Goal: Information Seeking & Learning: Check status

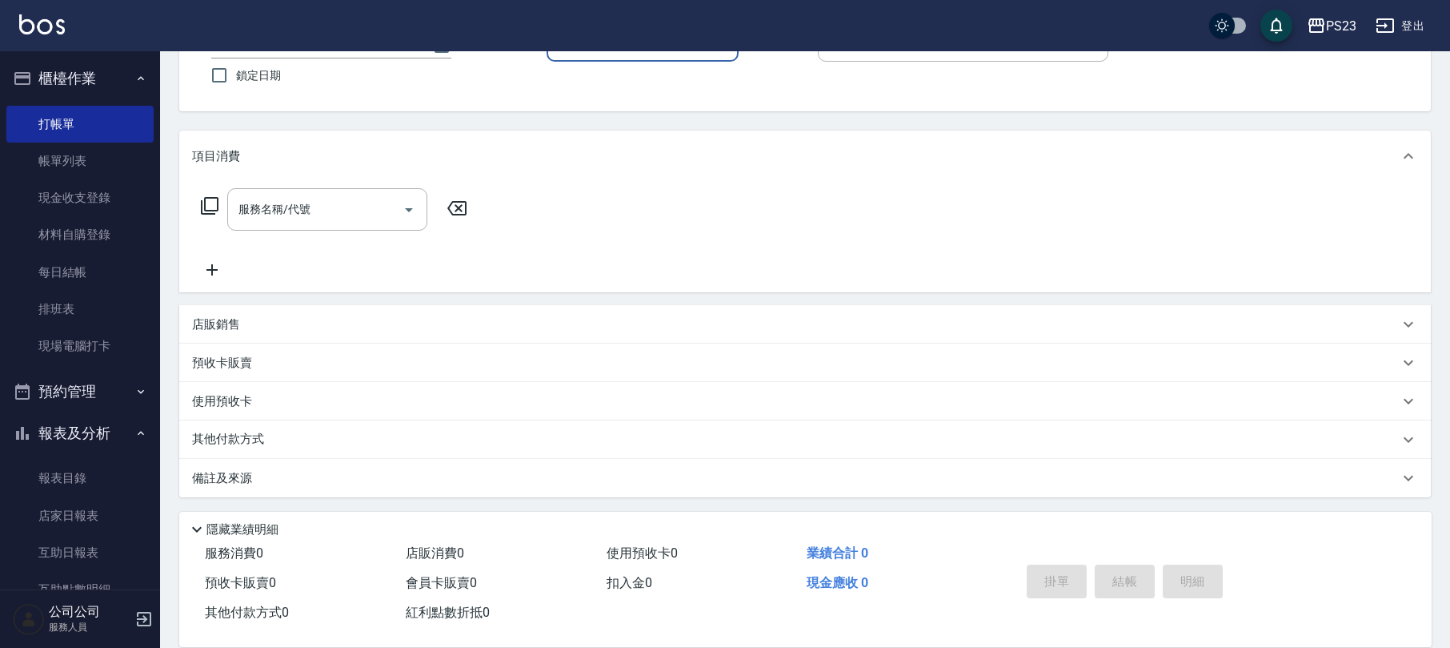
scroll to position [283, 0]
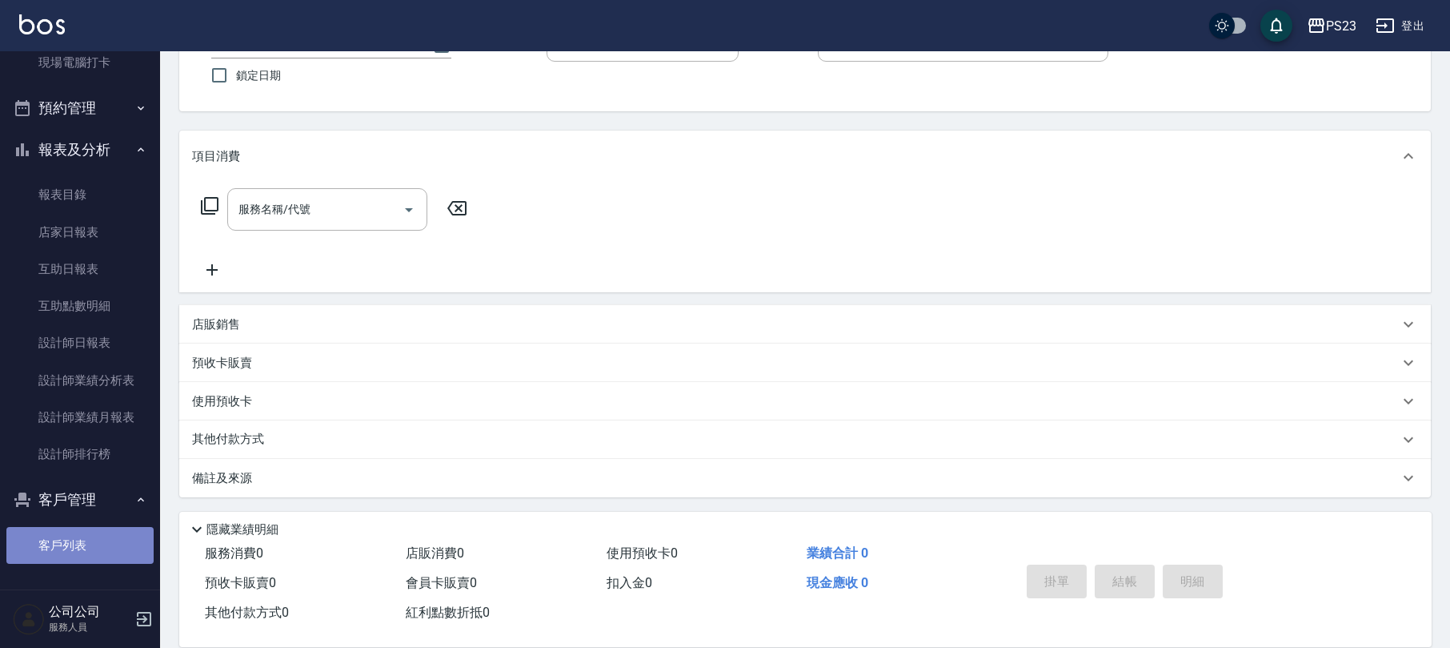
click at [97, 548] on link "客戶列表" at bounding box center [79, 545] width 147 height 37
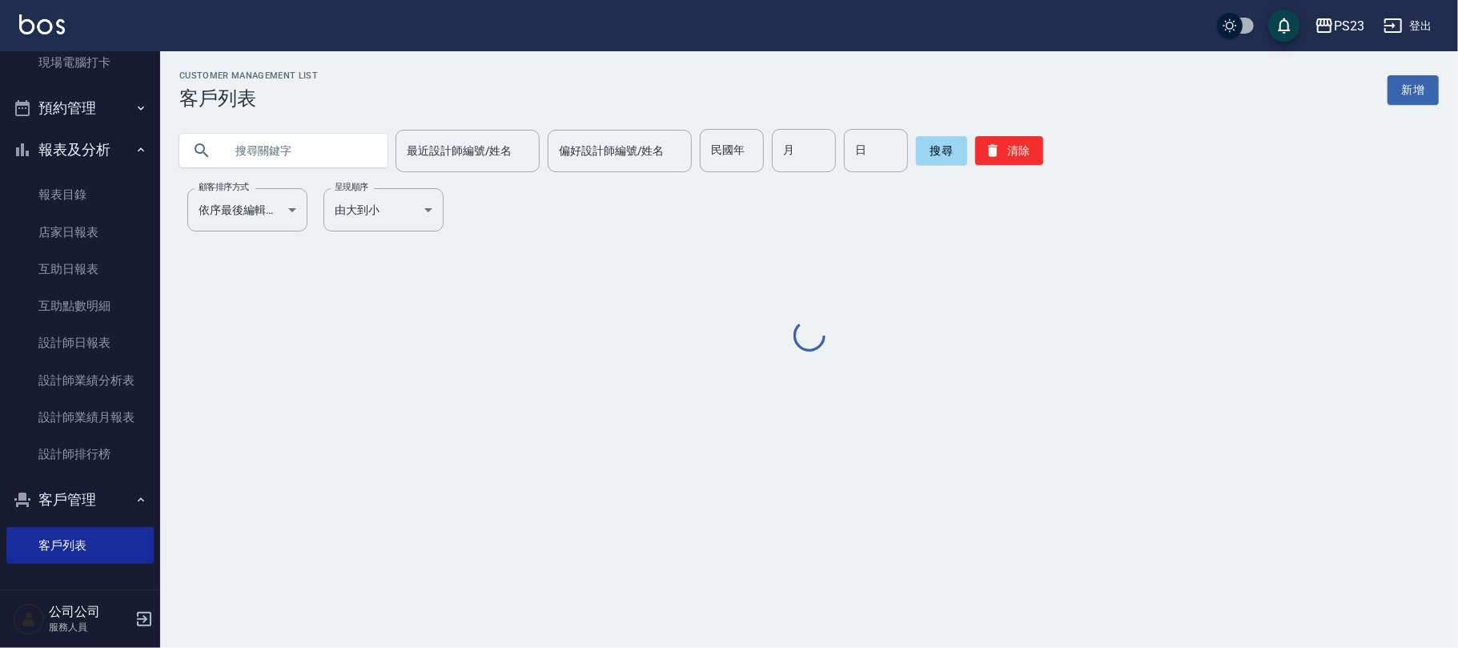
click at [296, 160] on input "text" at bounding box center [299, 150] width 150 height 43
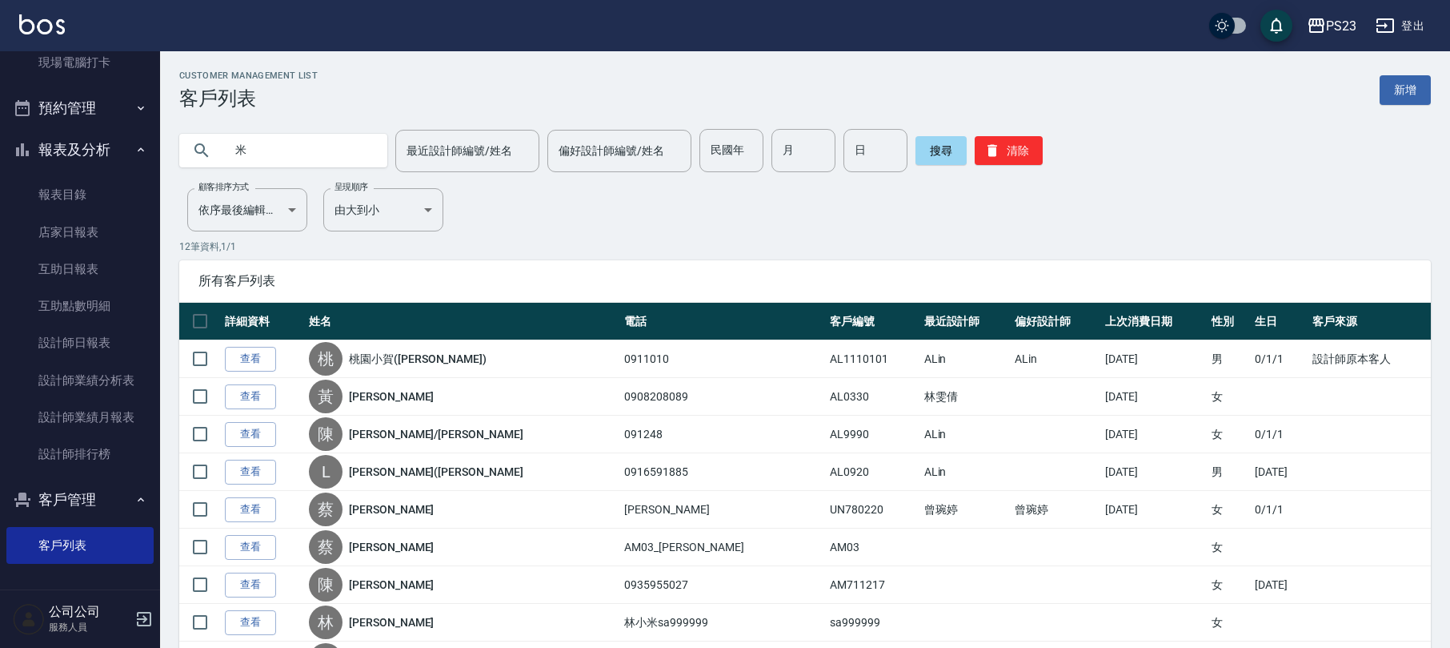
drag, startPoint x: 293, startPoint y: 146, endPoint x: 195, endPoint y: 154, distance: 98.0
click at [195, 154] on div "米" at bounding box center [283, 151] width 208 height 34
type input "RUBY"
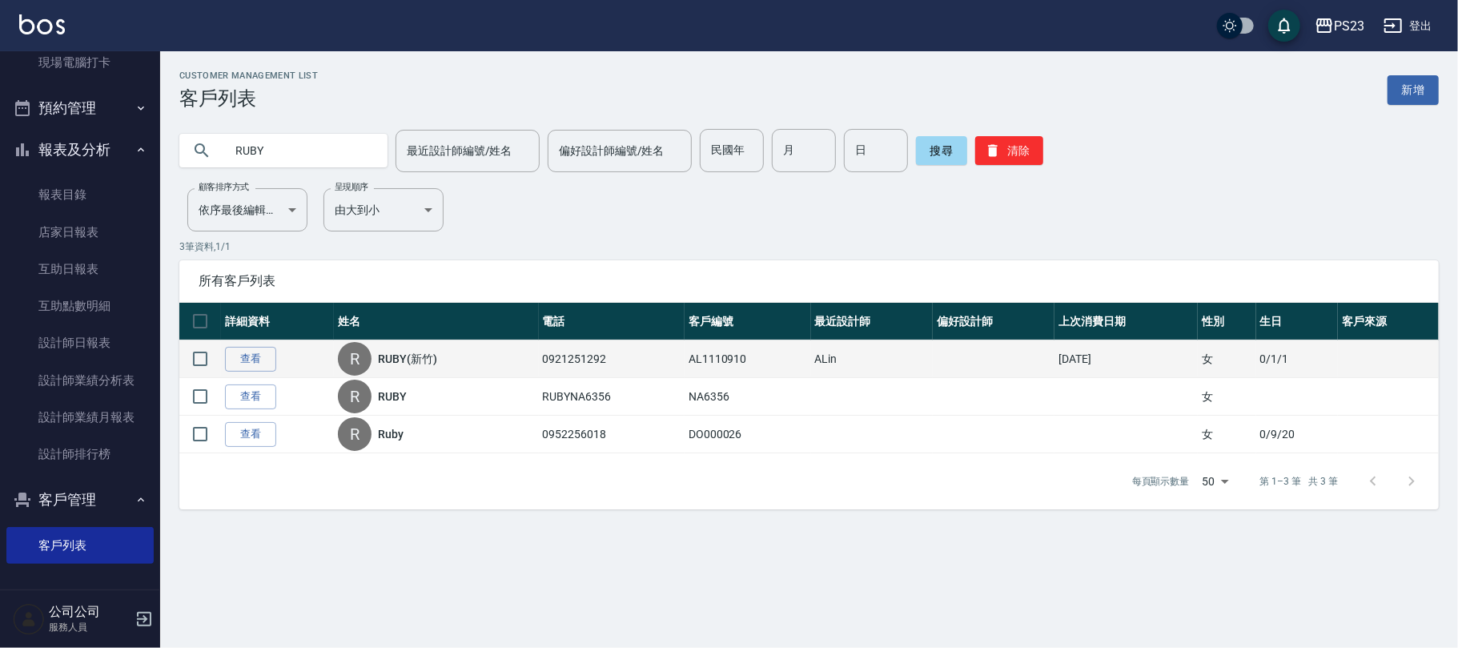
drag, startPoint x: 408, startPoint y: 355, endPoint x: 379, endPoint y: 321, distance: 45.4
click at [407, 355] on link "RUBY(新竹)" at bounding box center [407, 359] width 59 height 16
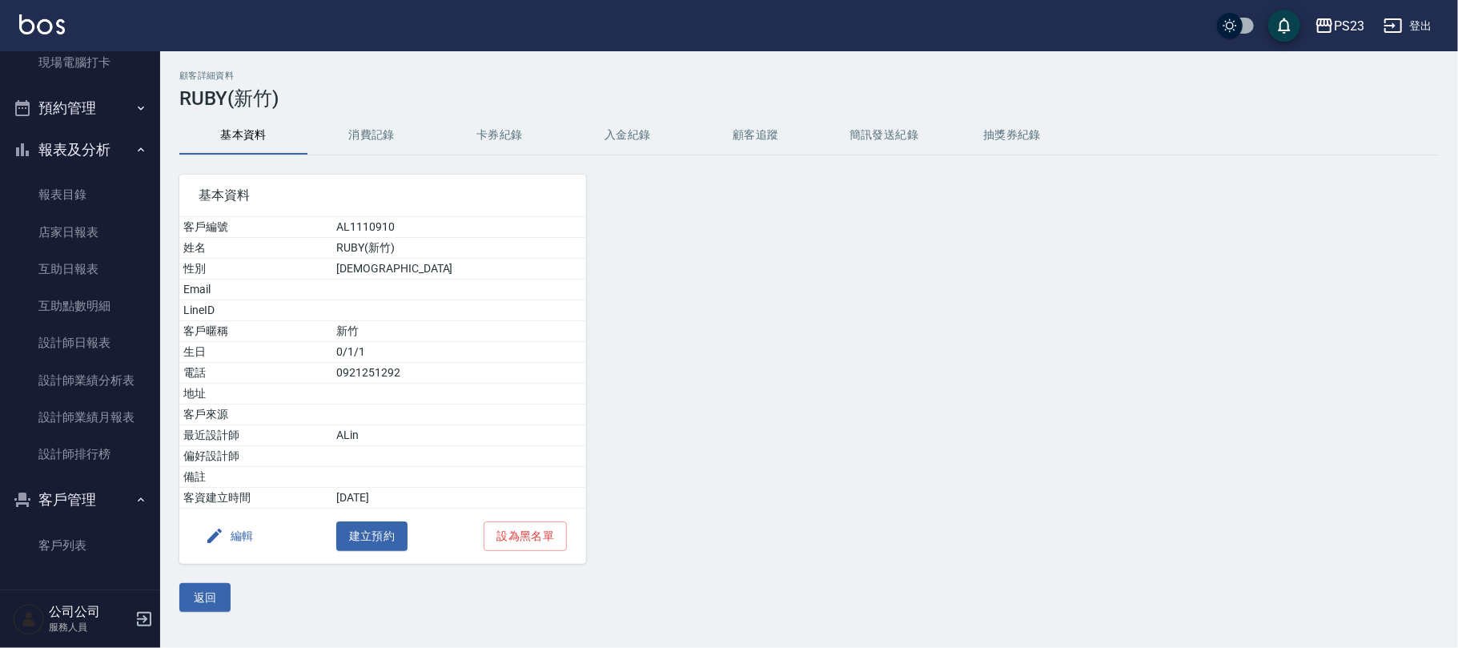
click at [369, 135] on button "消費記錄" at bounding box center [371, 135] width 128 height 38
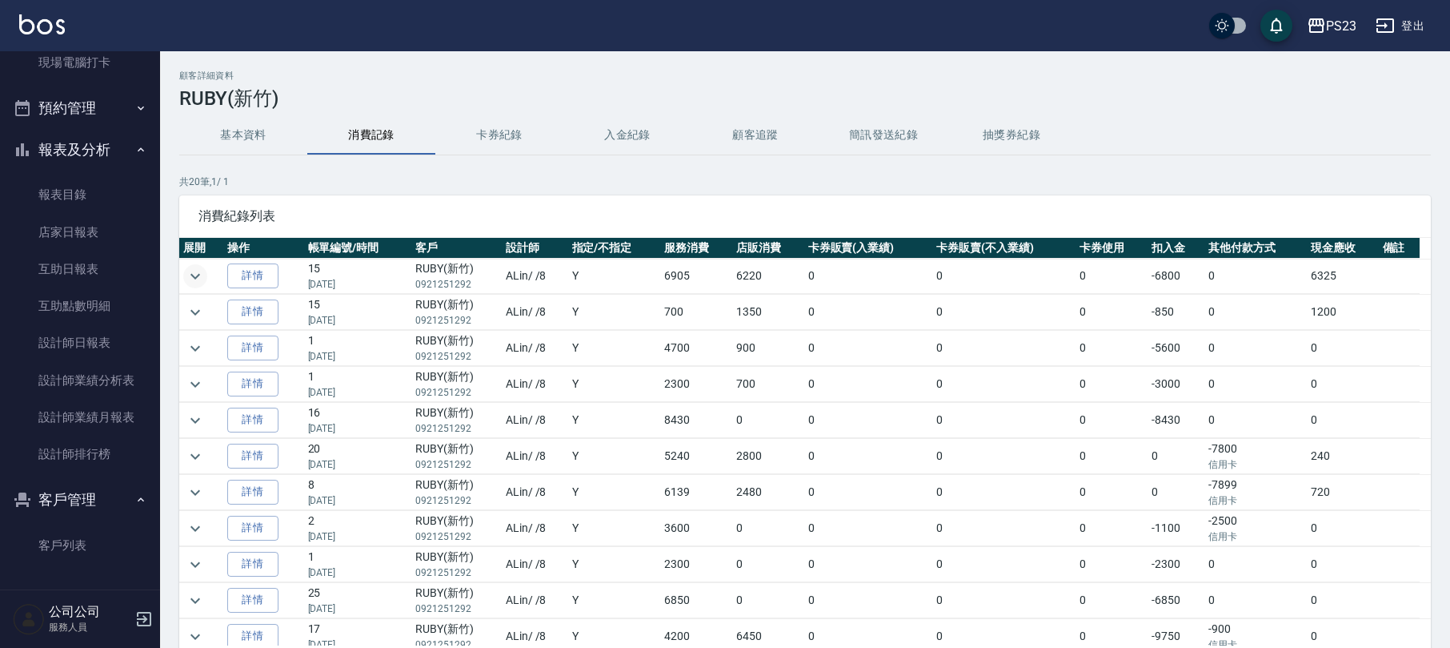
click at [191, 267] on icon "expand row" at bounding box center [195, 276] width 19 height 19
